Goal: Task Accomplishment & Management: Manage account settings

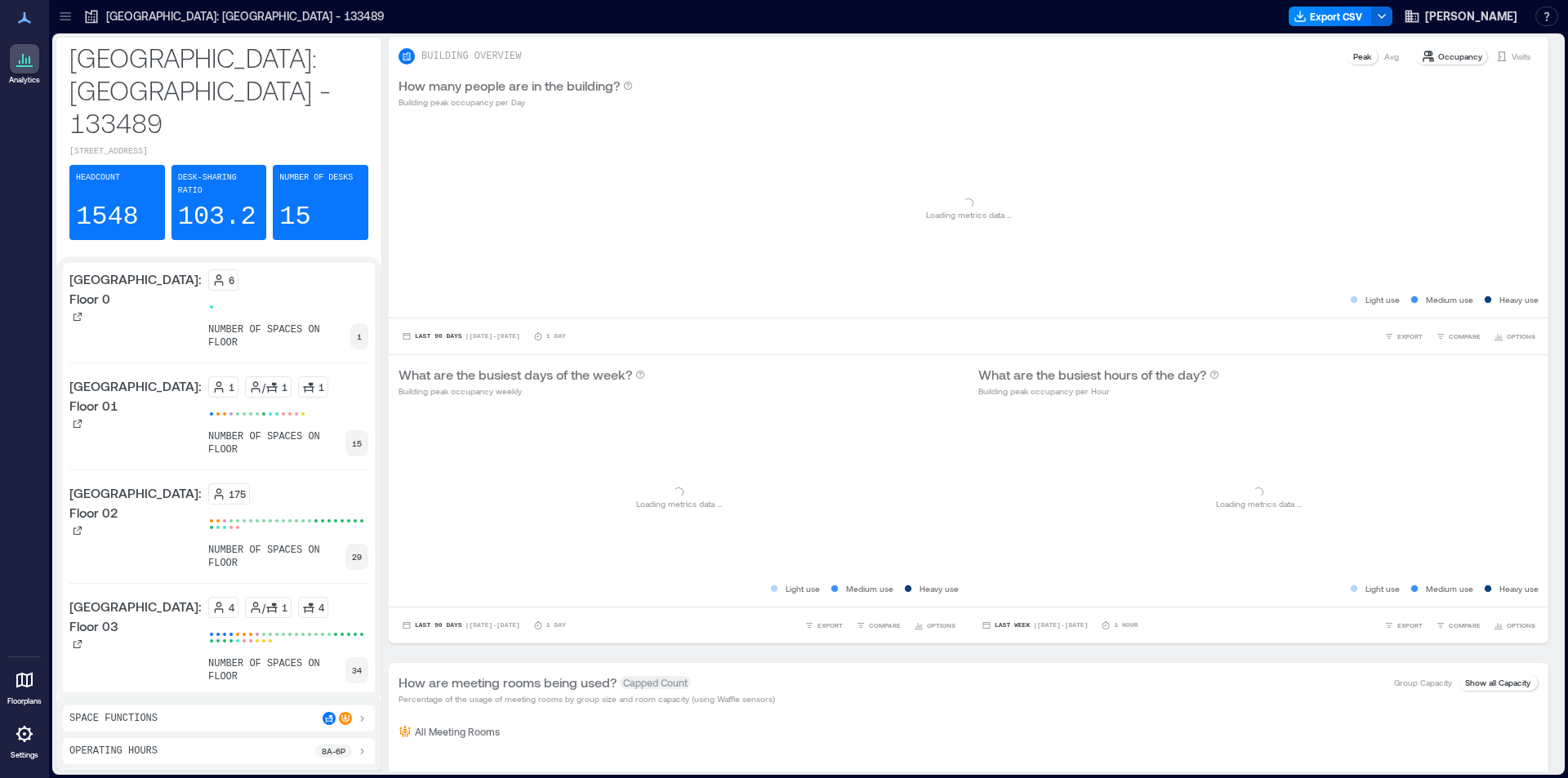
click at [23, 740] on icon at bounding box center [24, 734] width 17 height 17
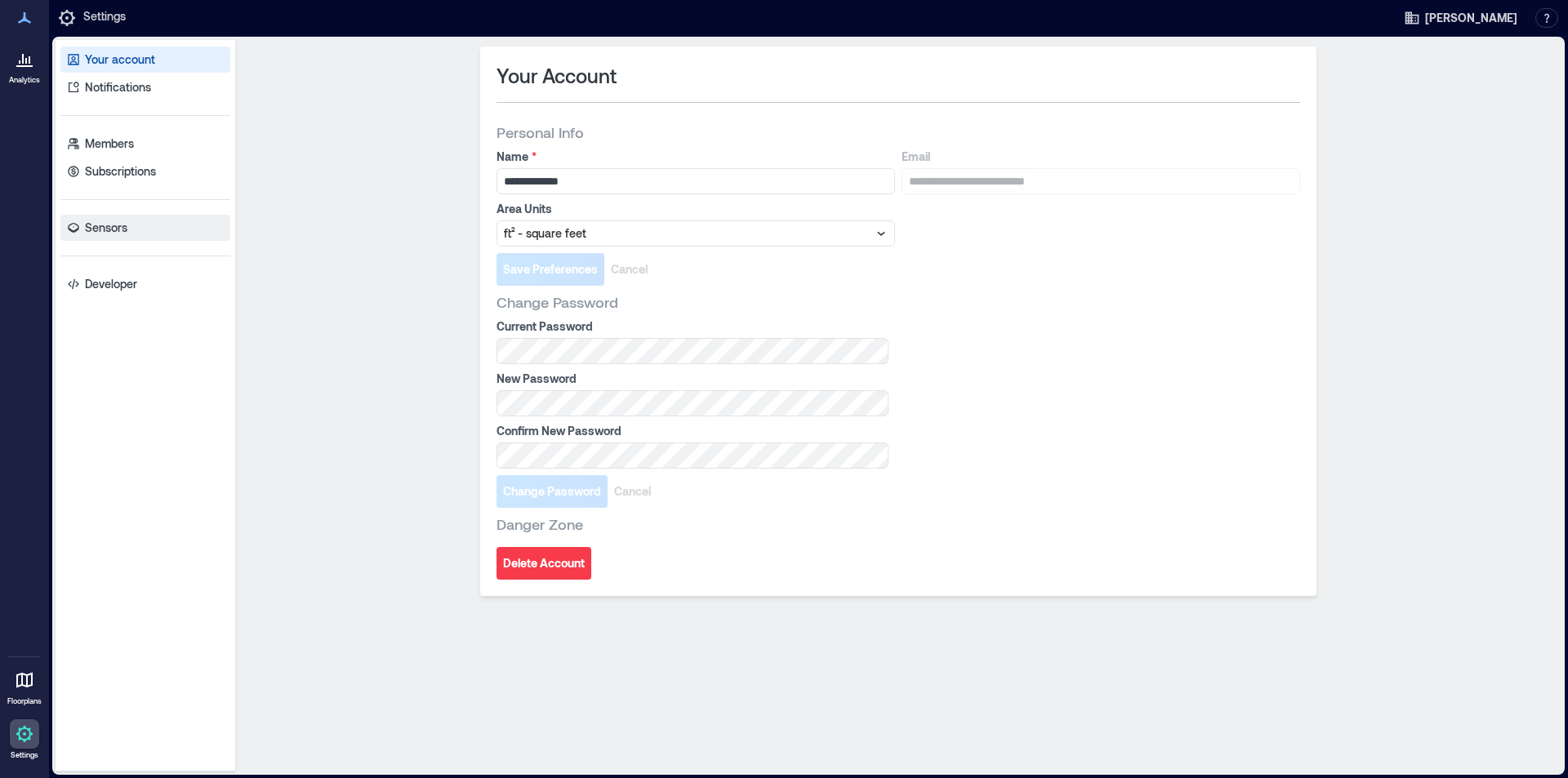
click at [120, 233] on p "Sensors" at bounding box center [105, 227] width 43 height 17
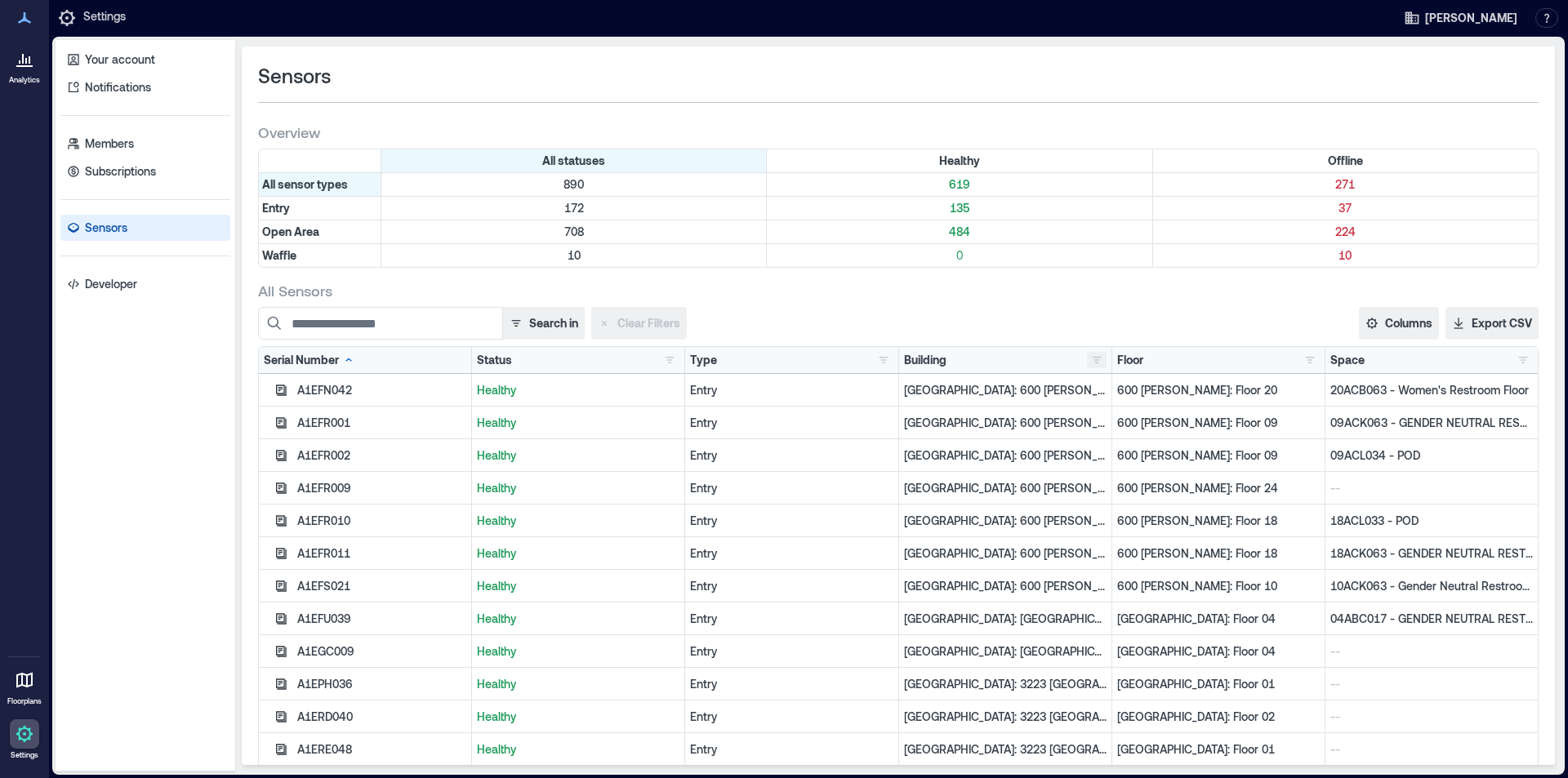
click at [1089, 362] on button "button" at bounding box center [1096, 360] width 19 height 17
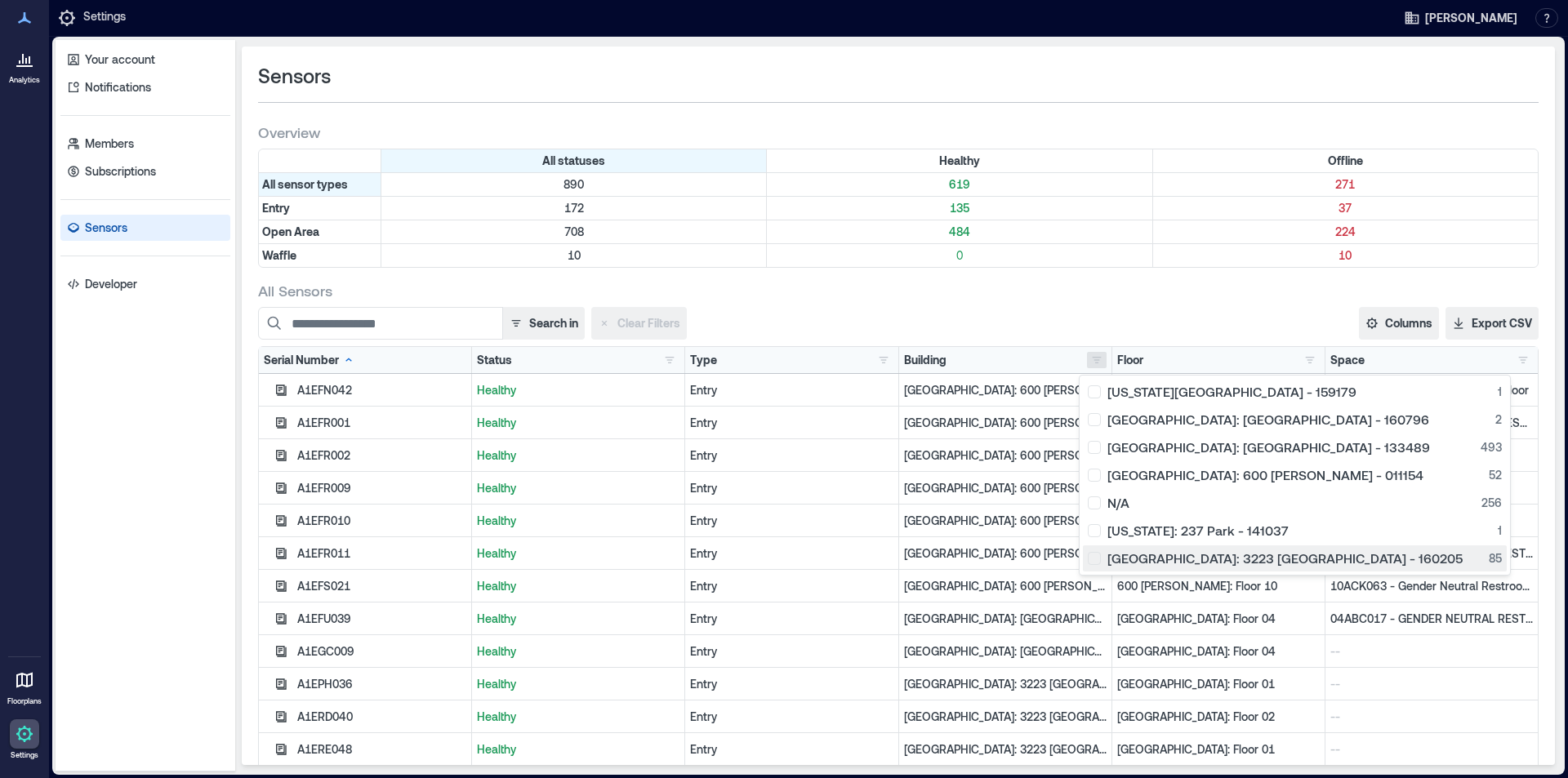
click at [1135, 563] on div "[GEOGRAPHIC_DATA]: 3223 [GEOGRAPHIC_DATA] - 160205 85" at bounding box center [1294, 558] width 414 height 17
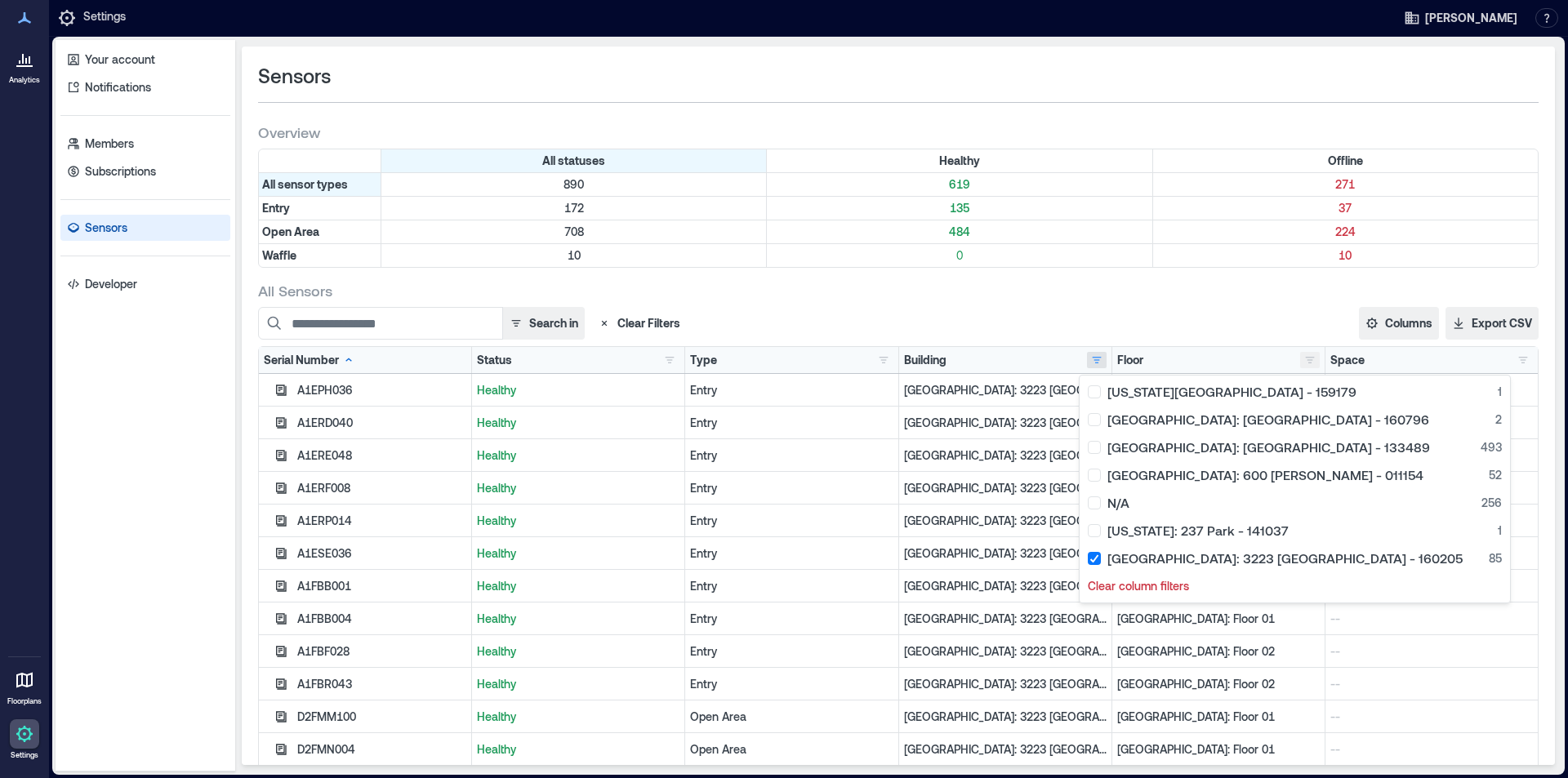
click at [1301, 360] on button "button" at bounding box center [1310, 360] width 19 height 17
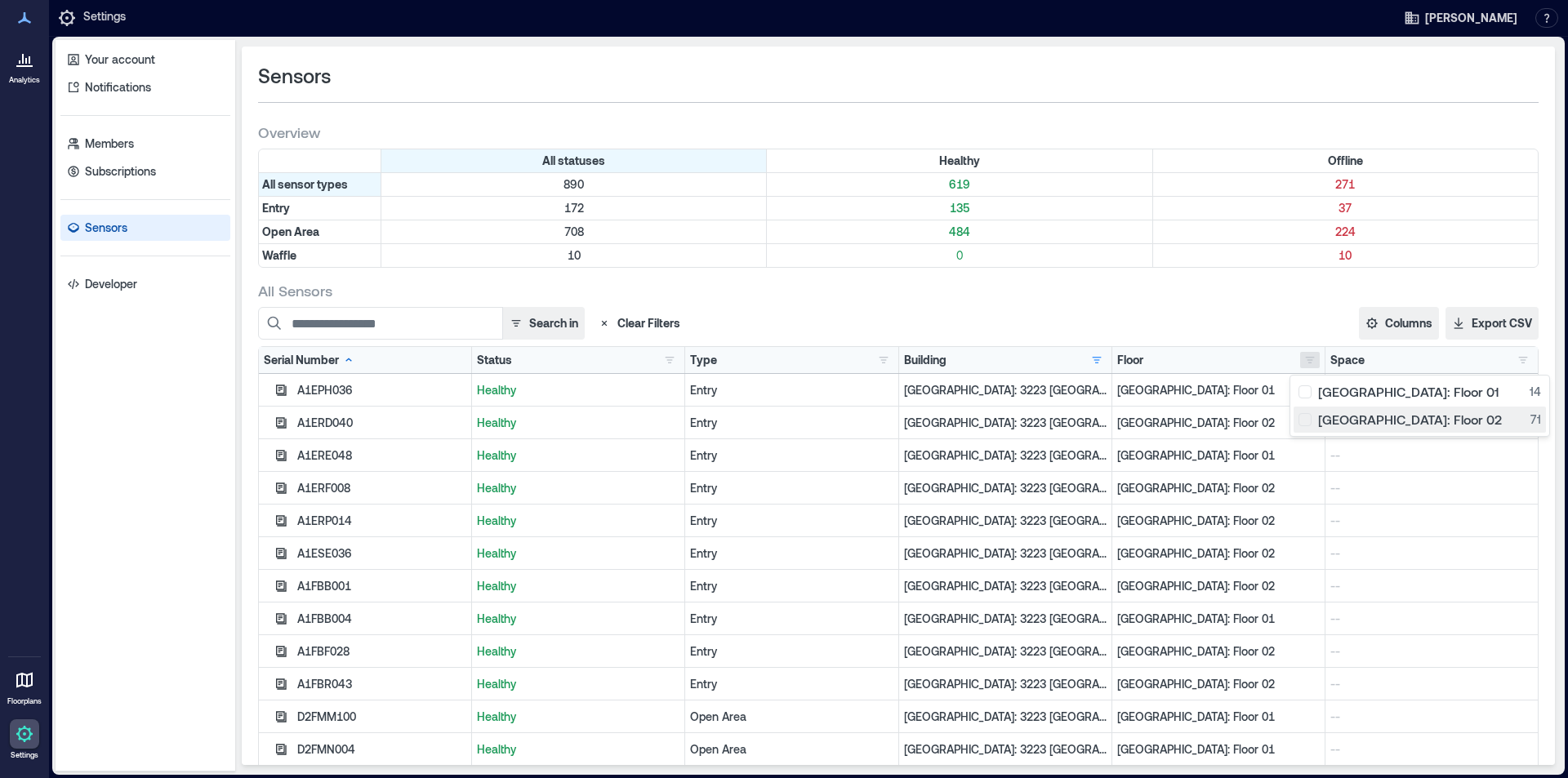
click at [1361, 416] on div "[GEOGRAPHIC_DATA]: Floor 02 71" at bounding box center [1420, 419] width 242 height 17
click at [1400, 322] on button "Columns" at bounding box center [1399, 322] width 80 height 32
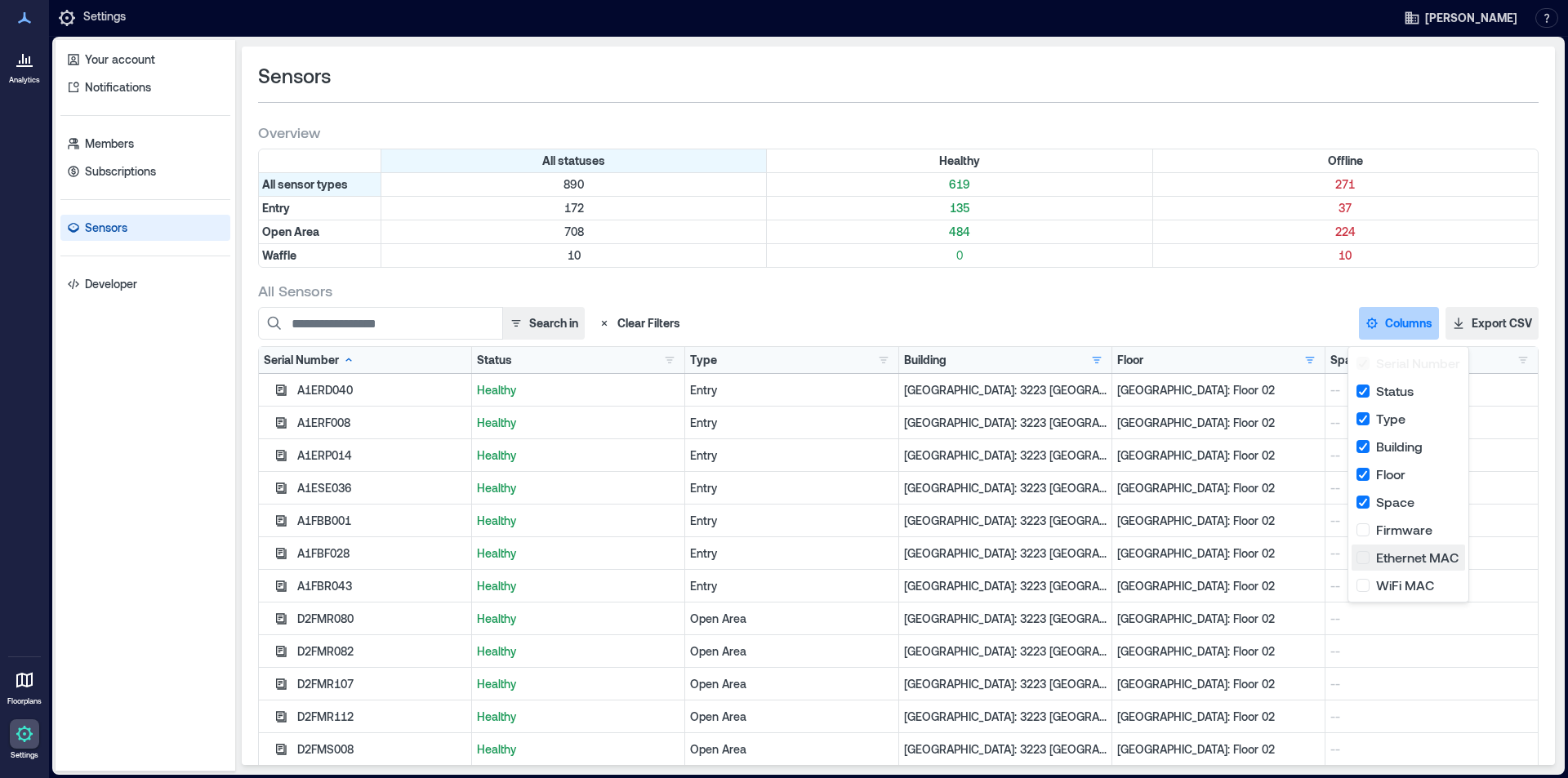
click at [1366, 552] on button "Ethernet MAC" at bounding box center [1408, 558] width 113 height 26
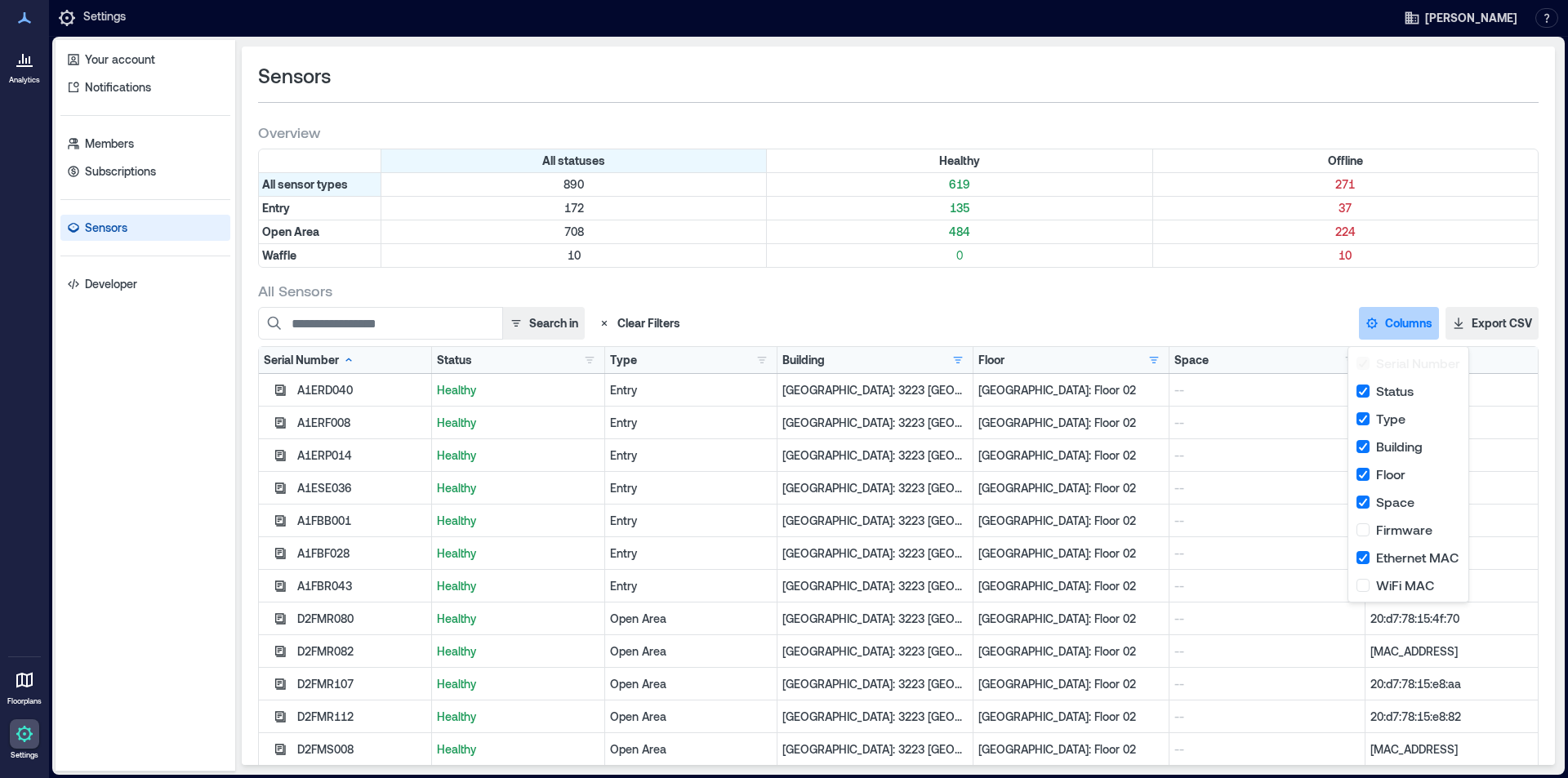
click at [1234, 289] on div "All Sensors" at bounding box center [898, 290] width 1280 height 19
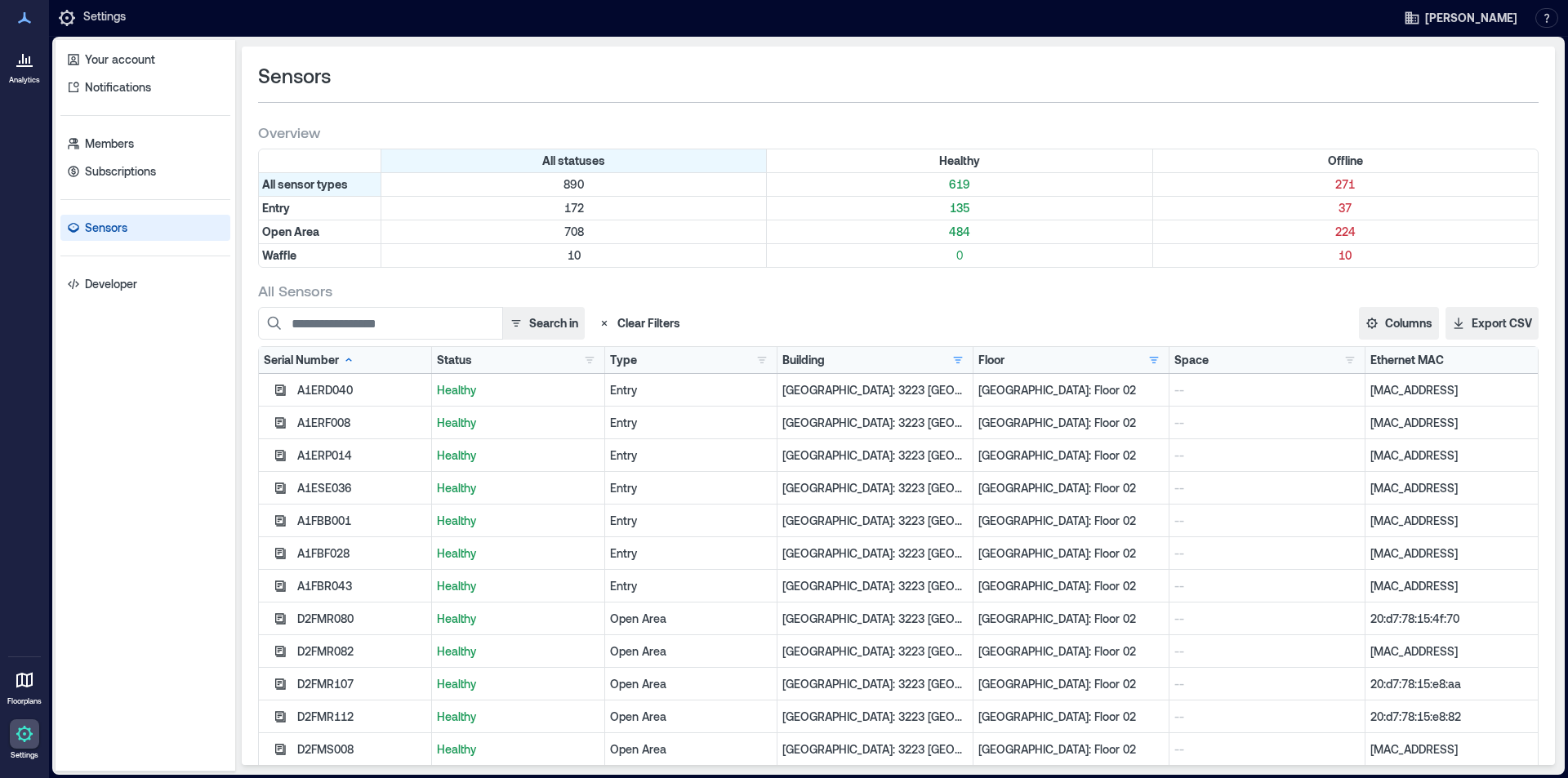
click at [646, 324] on button "Clear Filters" at bounding box center [639, 322] width 96 height 32
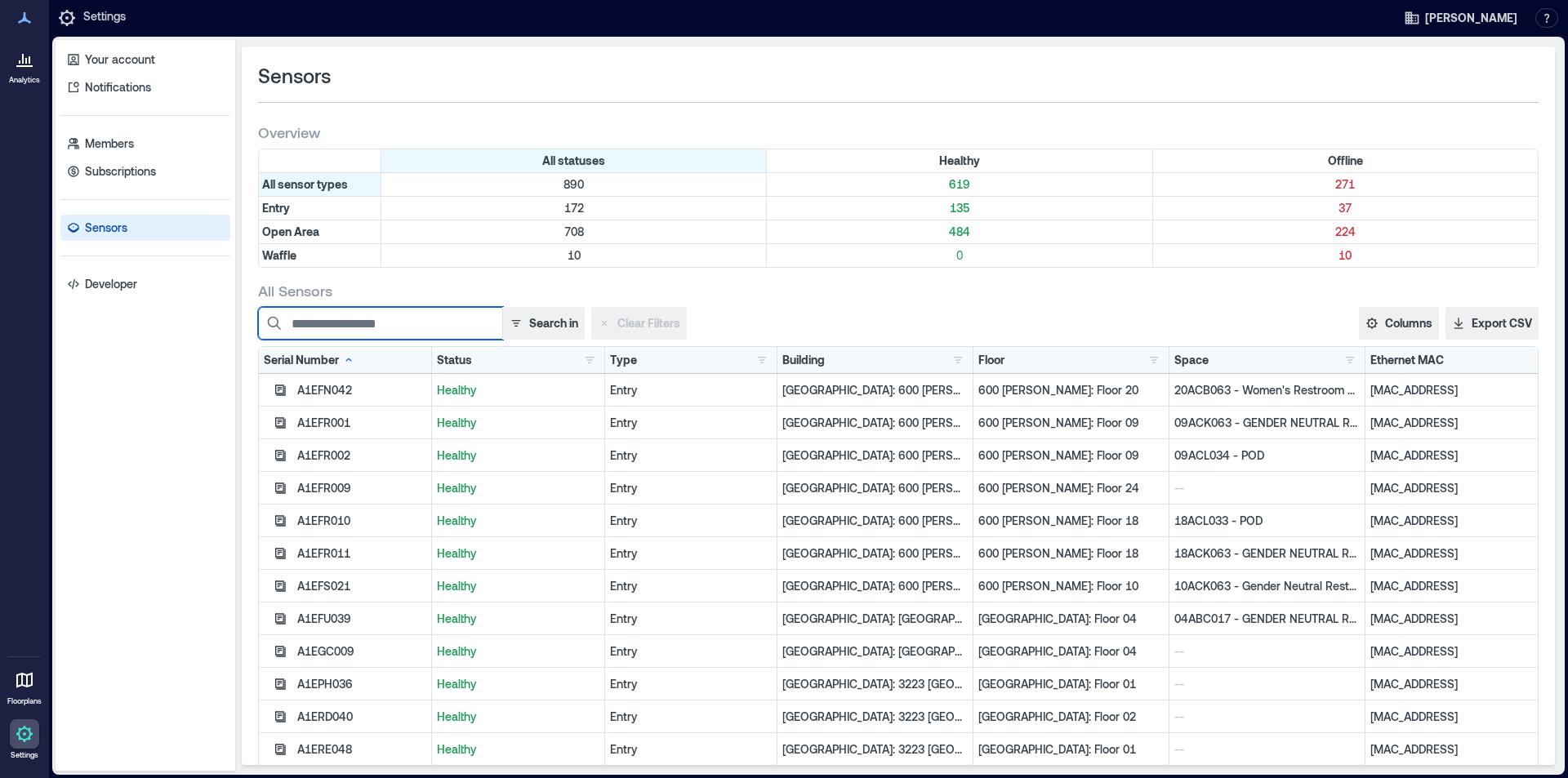
click at [404, 320] on input at bounding box center [380, 322] width 245 height 32
paste input "********"
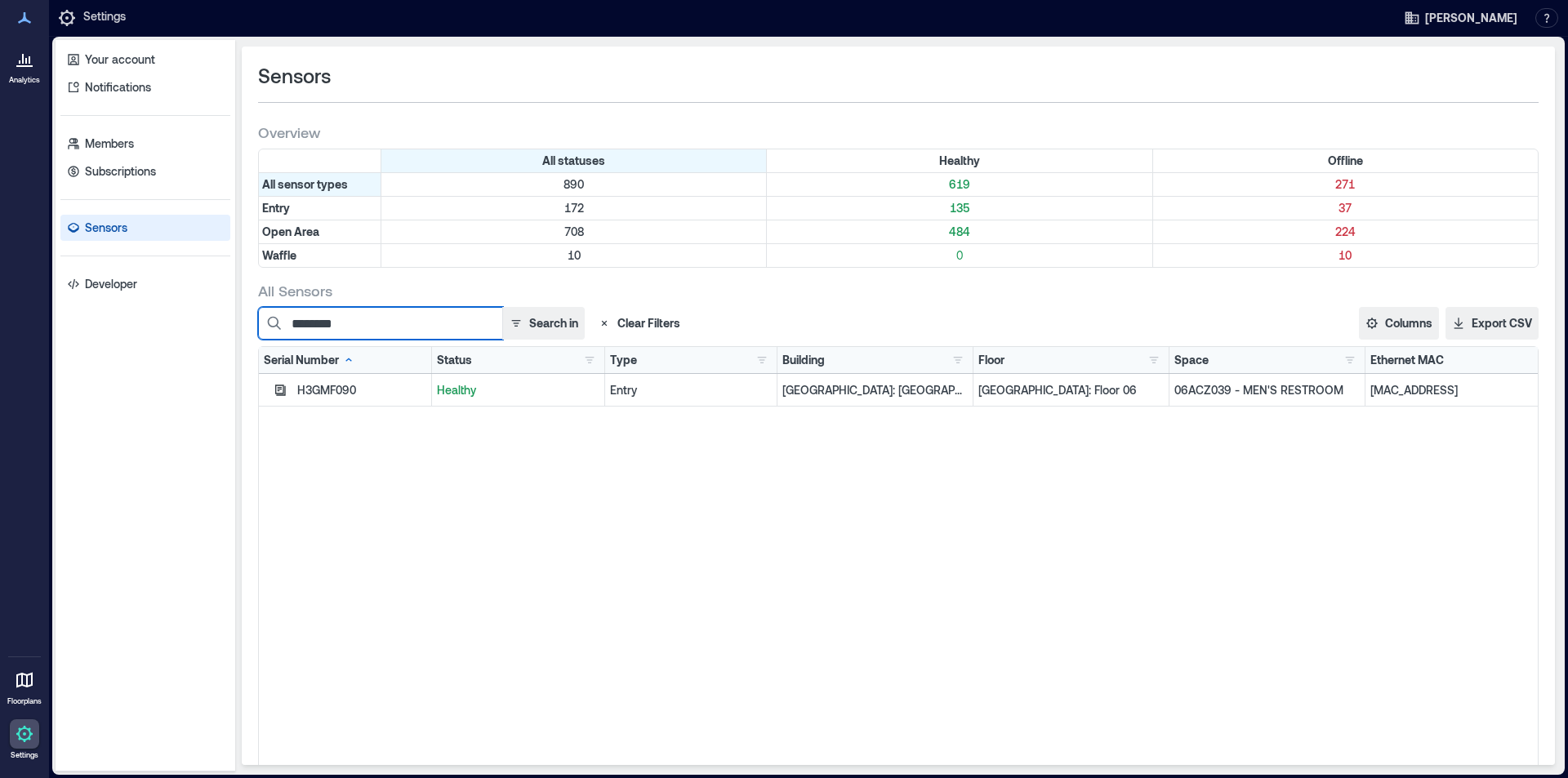
type input "********"
